Goal: Find specific page/section: Find specific page/section

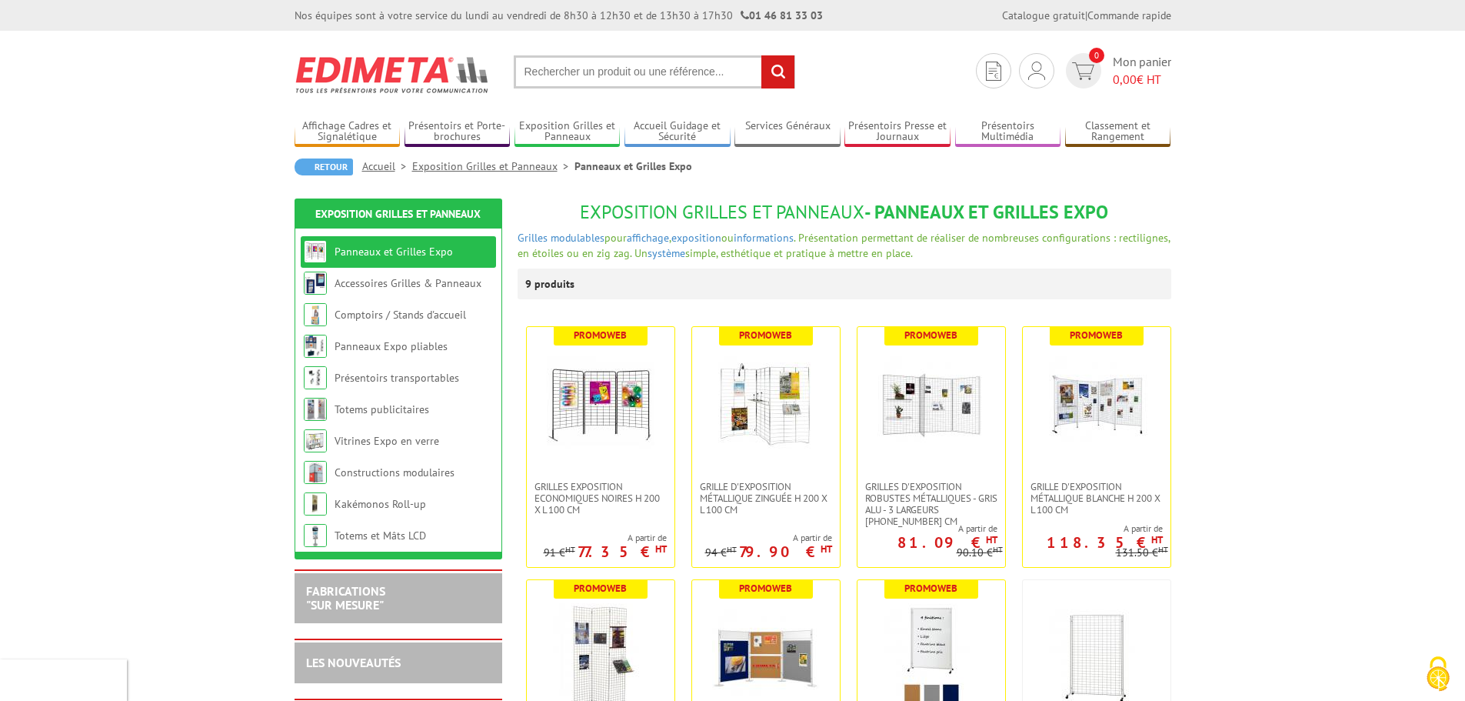
click at [591, 66] on input "text" at bounding box center [654, 71] width 281 height 33
type input "grille d'exposition"
click at [761, 55] on input "rechercher" at bounding box center [777, 71] width 33 height 33
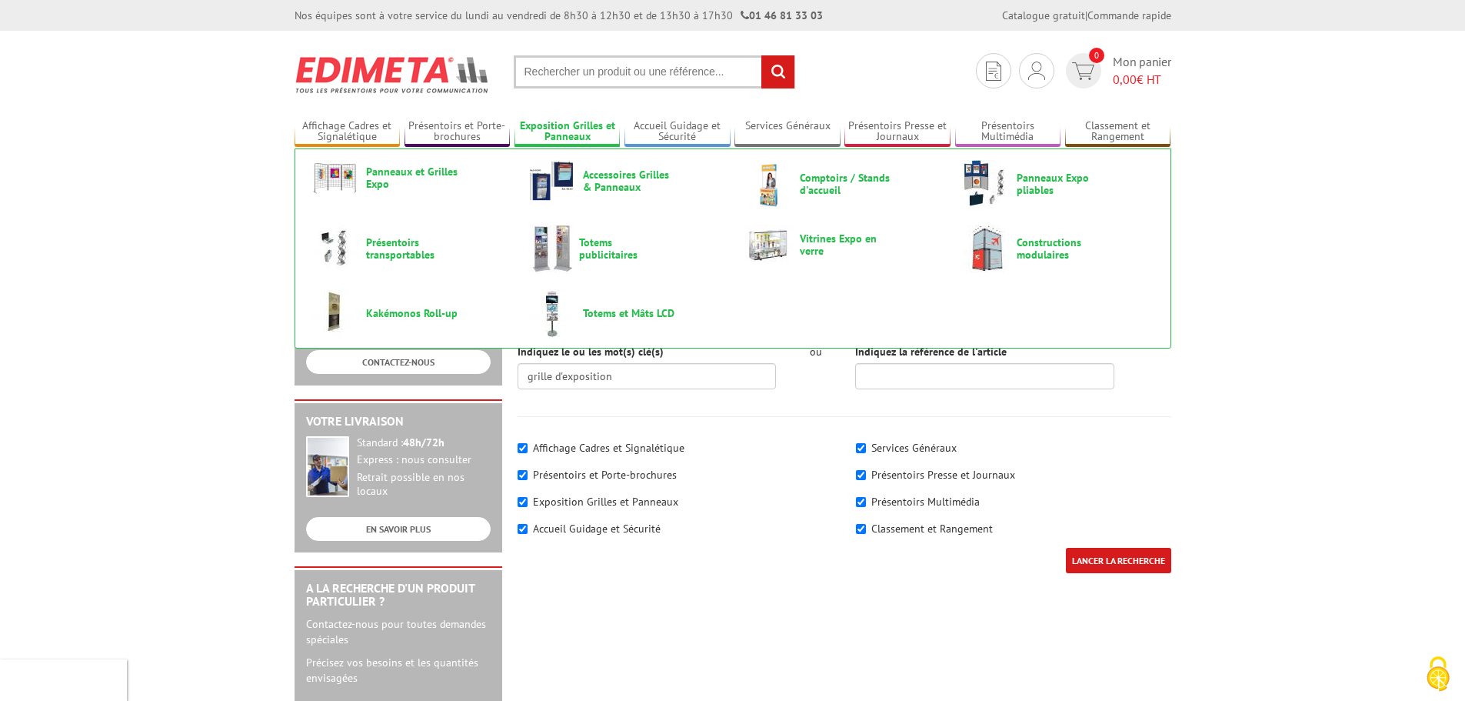
click at [579, 123] on link "Exposition Grilles et Panneaux" at bounding box center [567, 131] width 106 height 25
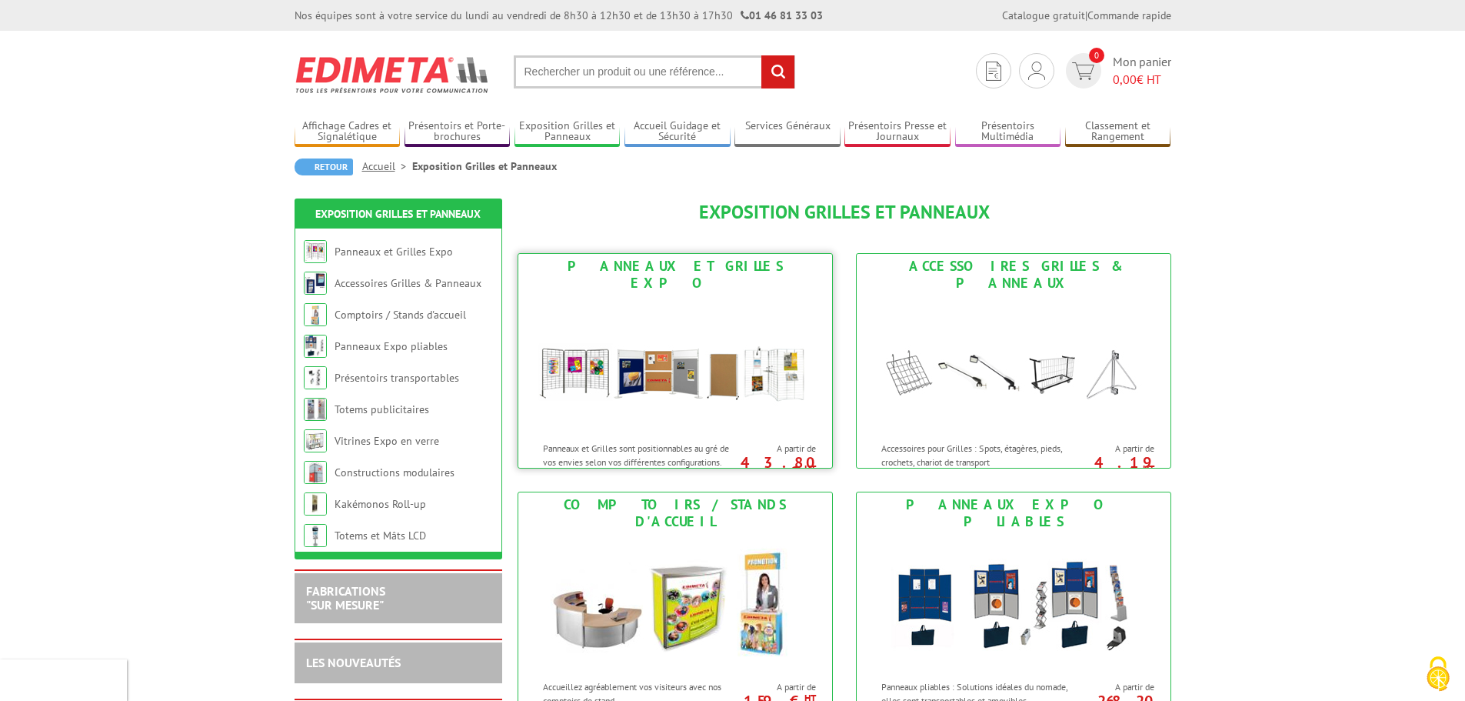
click at [652, 305] on img at bounding box center [675, 364] width 285 height 138
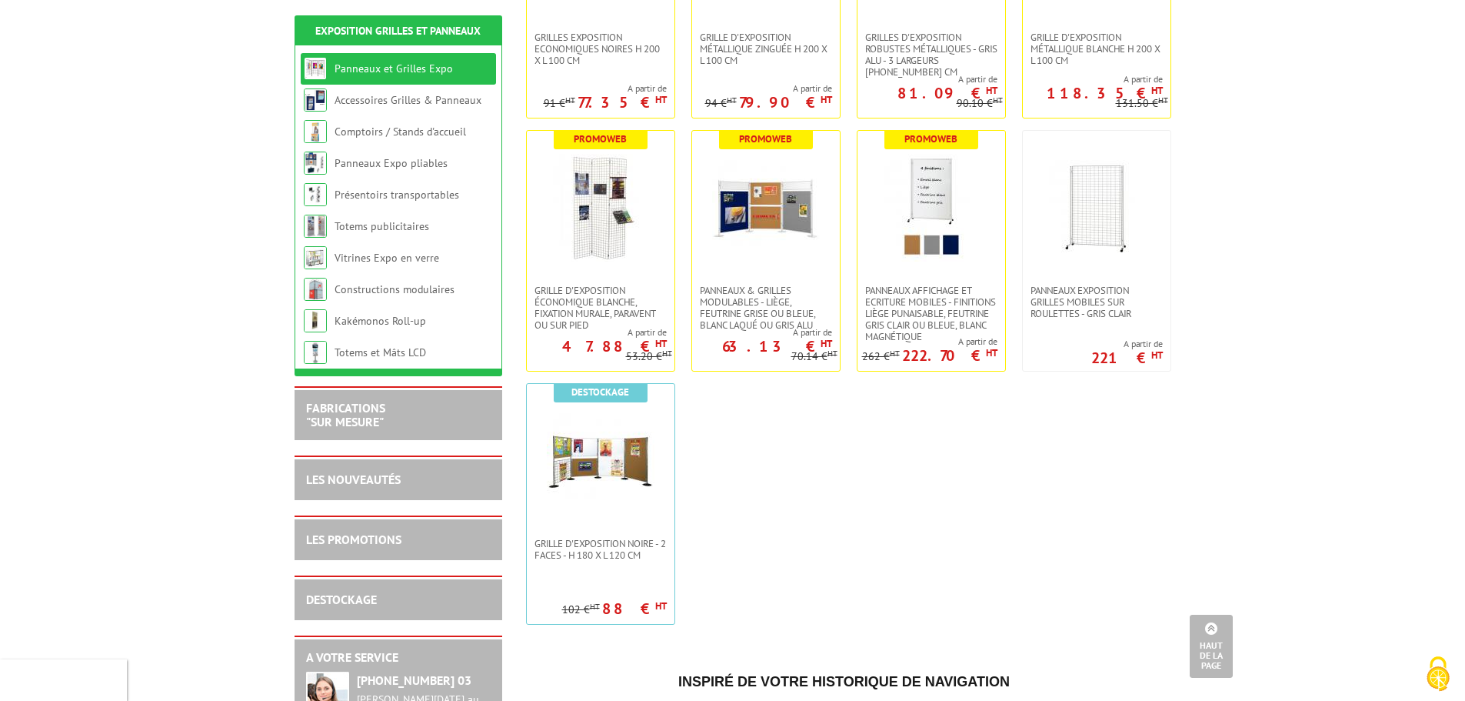
scroll to position [461, 0]
